Goal: Entertainment & Leisure: Consume media (video, audio)

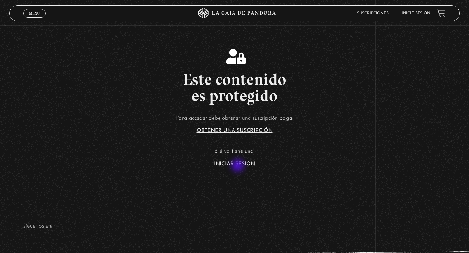
click at [238, 166] on link "Iniciar Sesión" at bounding box center [234, 163] width 41 height 5
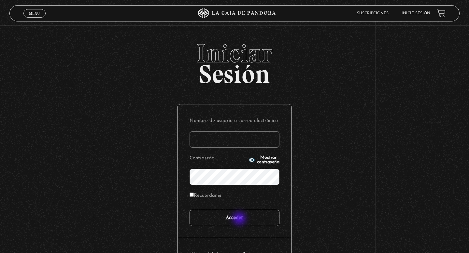
type input "[EMAIL_ADDRESS][DOMAIN_NAME]"
click at [239, 221] on input "Acceder" at bounding box center [234, 218] width 90 height 16
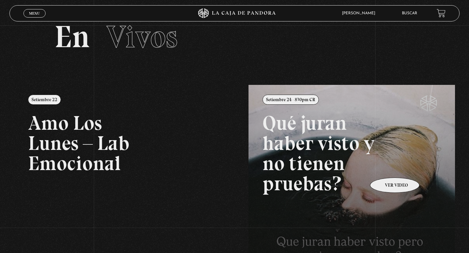
scroll to position [37, 0]
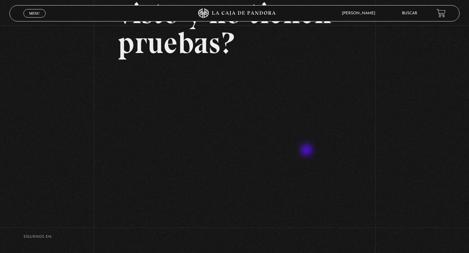
scroll to position [103, 0]
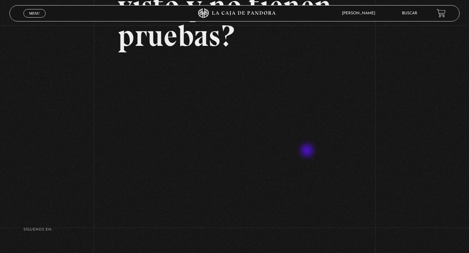
click at [185, 213] on footer "SÍguenos en: La Caja de Pandora, Derechos Reservados 2025 Realizado por" at bounding box center [234, 250] width 469 height 91
click at [37, 15] on span "Menu" at bounding box center [34, 13] width 11 height 4
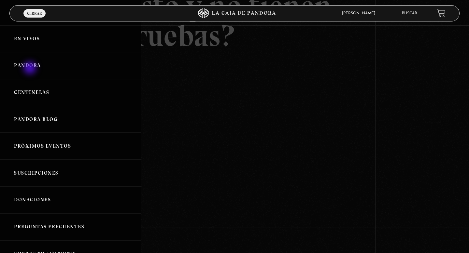
click at [31, 65] on link "Pandora" at bounding box center [70, 65] width 141 height 27
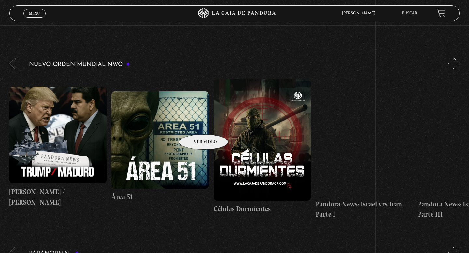
scroll to position [90, 0]
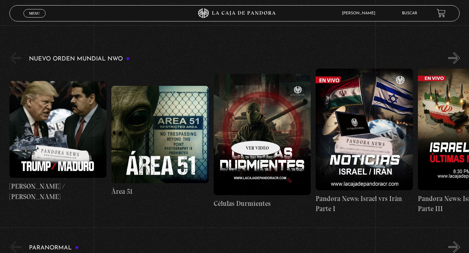
click at [247, 131] on figure at bounding box center [262, 134] width 97 height 121
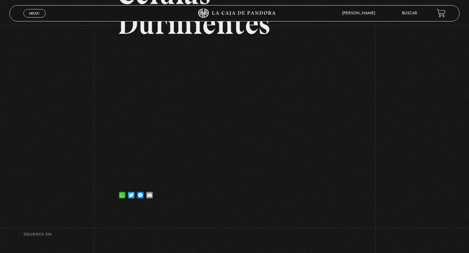
scroll to position [80, 0]
